Goal: Answer question/provide support: Share knowledge or assist other users

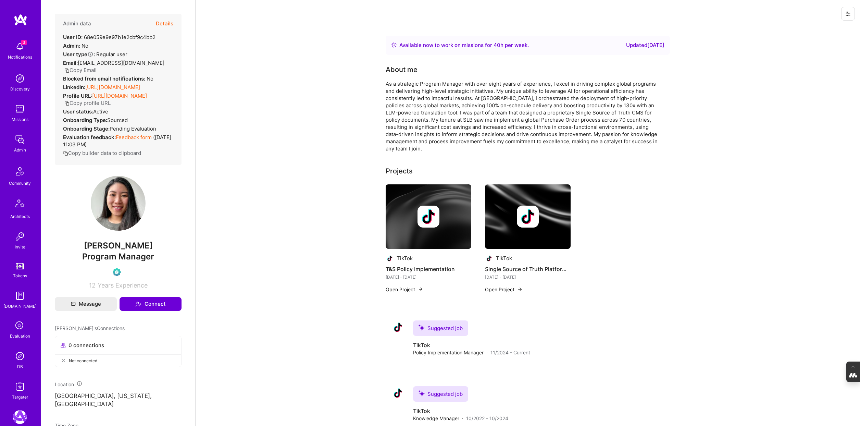
click at [165, 21] on button "Details" at bounding box center [164, 24] width 17 height 20
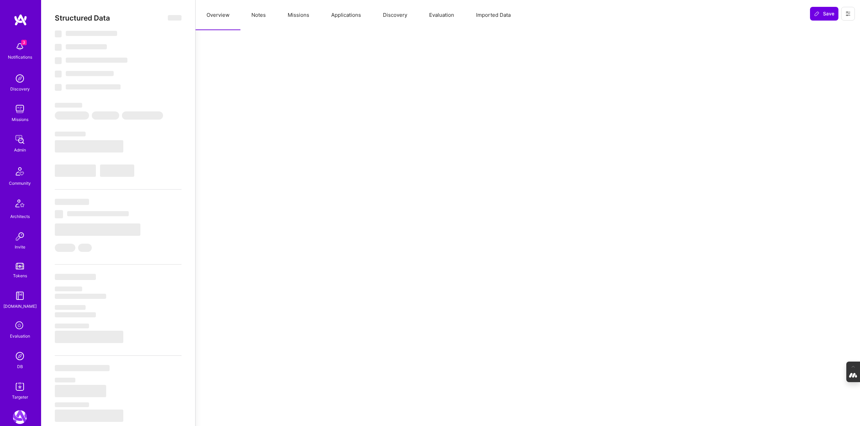
select select "Right Now"
select select "Verified"
select select "US"
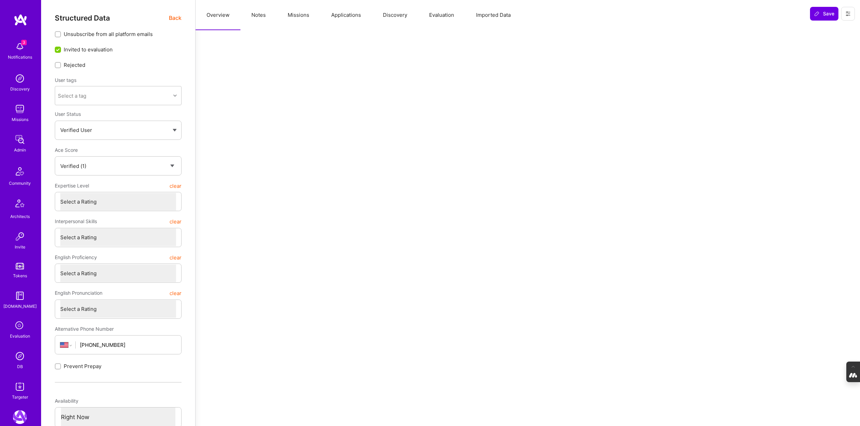
click at [430, 14] on button "Evaluation" at bounding box center [441, 15] width 47 height 30
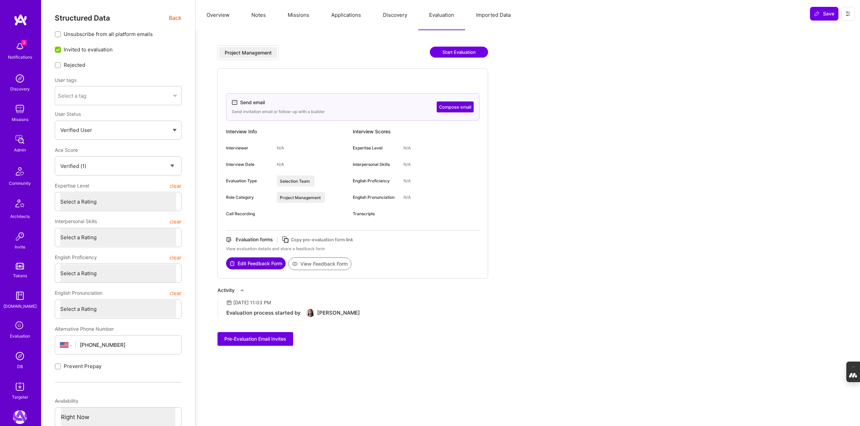
click at [453, 104] on button "Compose email" at bounding box center [454, 106] width 37 height 11
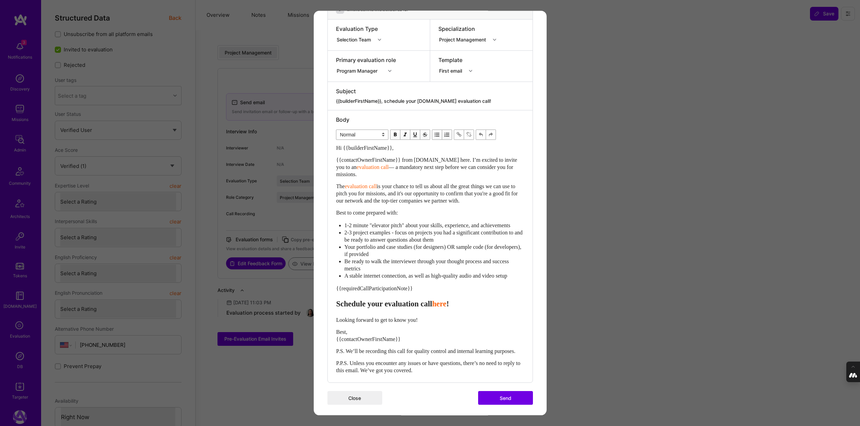
scroll to position [111, 0]
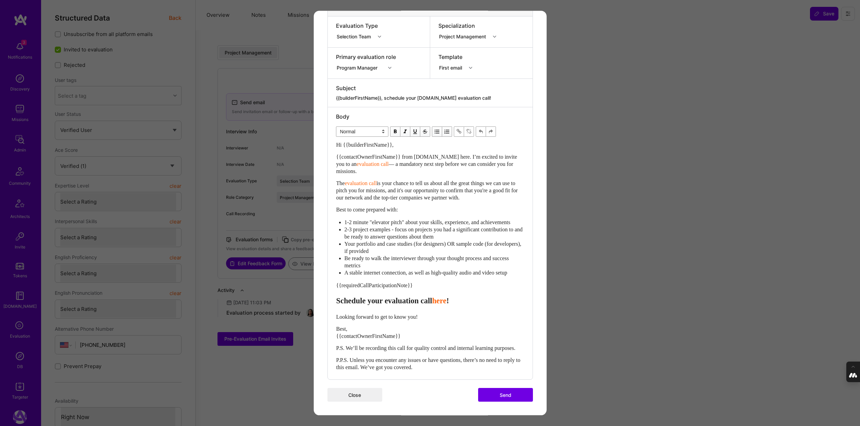
click at [498, 393] on button "Send" at bounding box center [505, 395] width 55 height 14
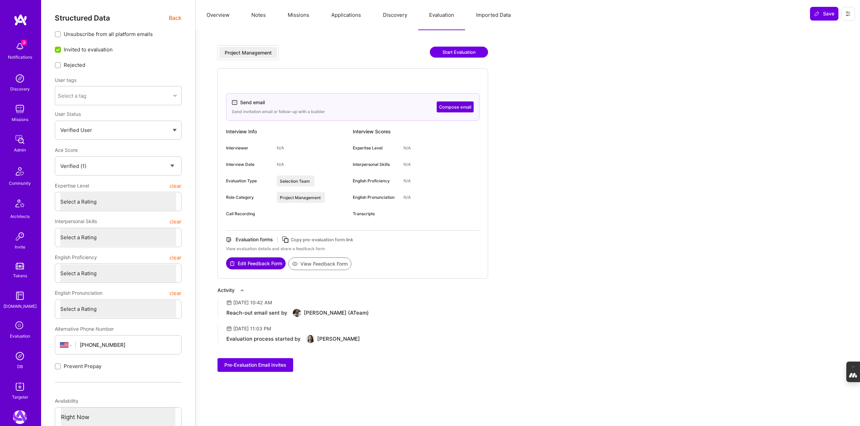
click at [18, 357] on img at bounding box center [20, 356] width 14 height 14
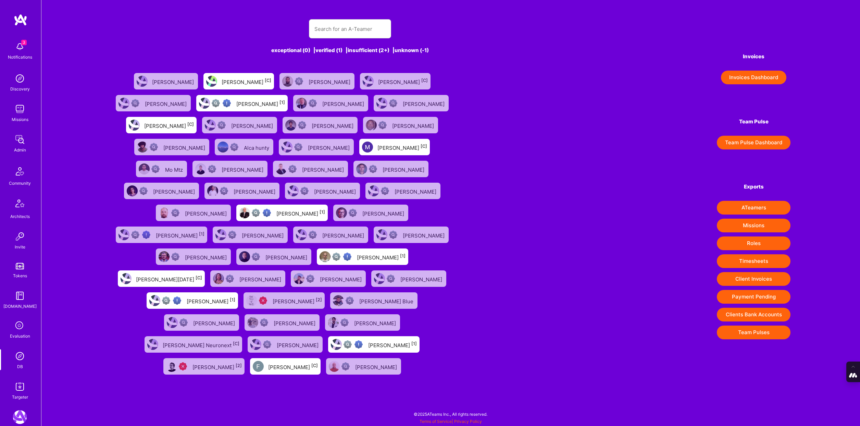
click at [333, 18] on div "exceptional (0) | verified (1) | insufficient (2+) | unknown (-1) [PERSON_NAME]…" at bounding box center [350, 194] width 478 height 366
click at [327, 26] on input "text" at bounding box center [349, 28] width 71 height 17
paste input "[EMAIL_ADDRESS][DOMAIN_NAME]"
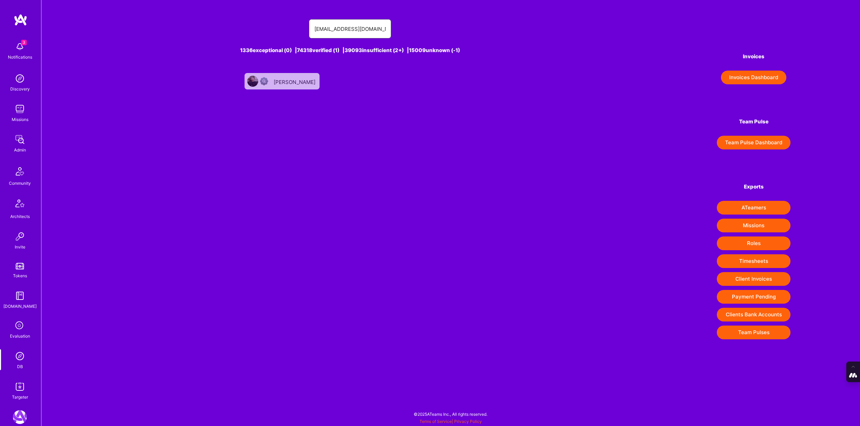
type input "[EMAIL_ADDRESS][DOMAIN_NAME]"
click at [302, 78] on div "[PERSON_NAME]" at bounding box center [295, 81] width 43 height 9
